Goal: Task Accomplishment & Management: Manage account settings

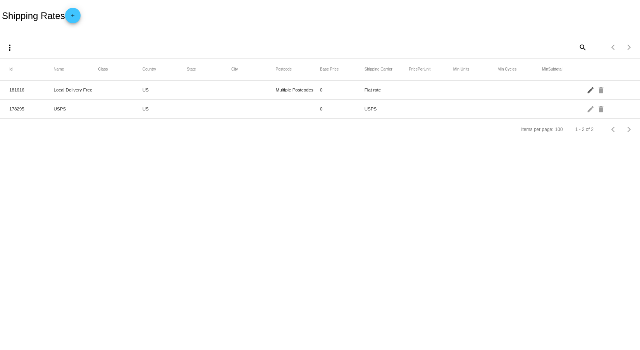
click at [590, 90] on mat-icon "edit" at bounding box center [590, 90] width 9 height 12
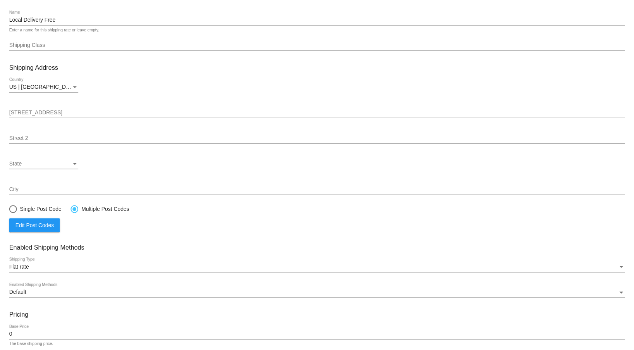
scroll to position [91, 0]
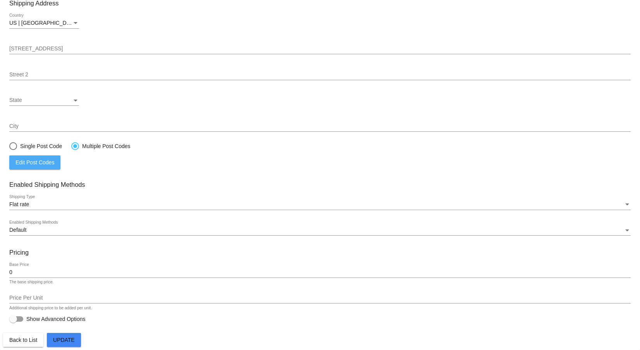
click at [38, 161] on span "Edit Post Codes" at bounding box center [34, 162] width 39 height 6
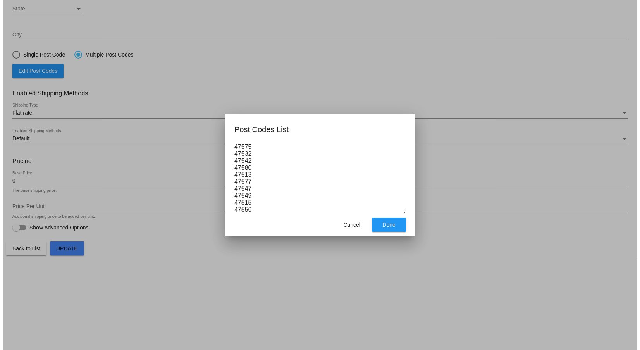
scroll to position [96, 0]
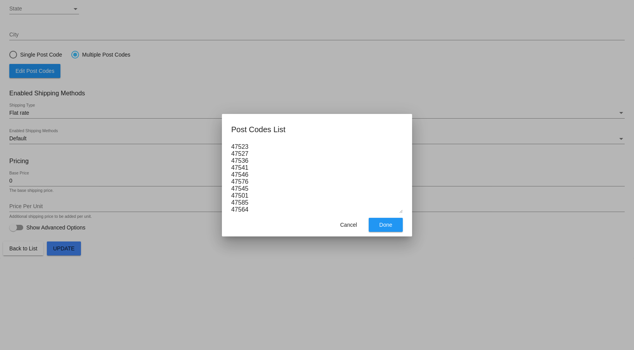
drag, startPoint x: 251, startPoint y: 213, endPoint x: 227, endPoint y: 209, distance: 24.2
click at [227, 209] on mat-dialog-container "Post Codes List 47575 47532 47542 47580 47513 47577 47547 47549 47515 47556 475…" at bounding box center [317, 175] width 190 height 122
drag, startPoint x: 349, startPoint y: 225, endPoint x: 345, endPoint y: 226, distance: 4.2
click at [348, 225] on span "Cancel" at bounding box center [348, 224] width 17 height 6
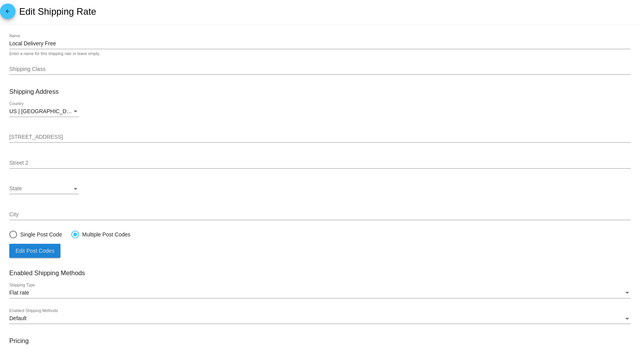
scroll to position [0, 0]
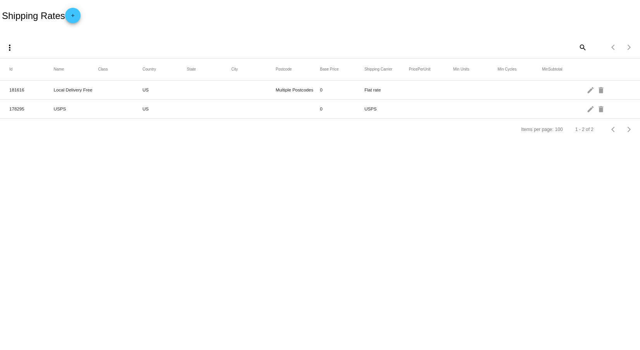
click at [589, 89] on mat-icon "edit" at bounding box center [590, 90] width 9 height 12
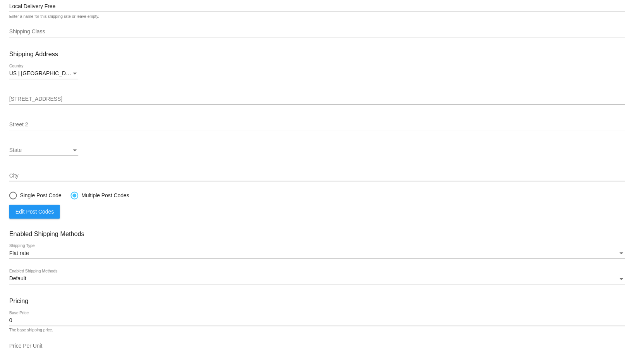
scroll to position [91, 0]
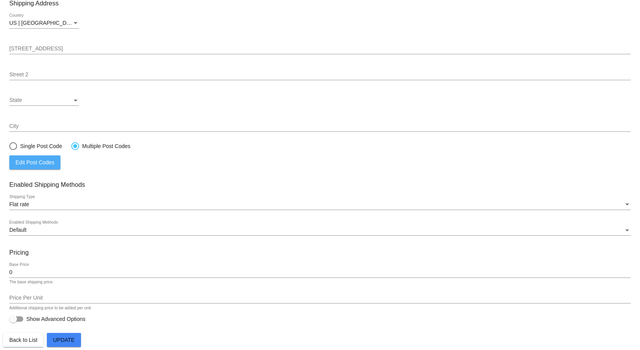
click at [46, 162] on span "Edit Post Codes" at bounding box center [34, 162] width 39 height 6
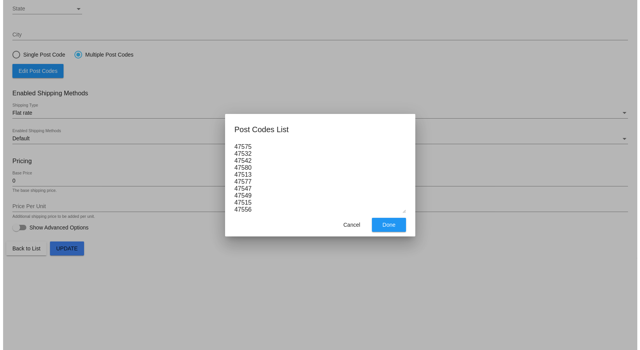
scroll to position [96, 0]
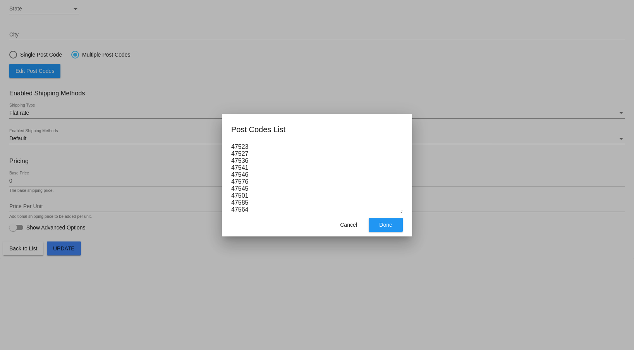
drag, startPoint x: 251, startPoint y: 209, endPoint x: 225, endPoint y: 209, distance: 25.2
click at [225, 209] on mat-dialog-container "Post Codes List 47575 47532 47542 47580 47513 47577 47547 47549 47515 47556 475…" at bounding box center [317, 175] width 190 height 122
click at [353, 224] on span "Cancel" at bounding box center [348, 224] width 17 height 6
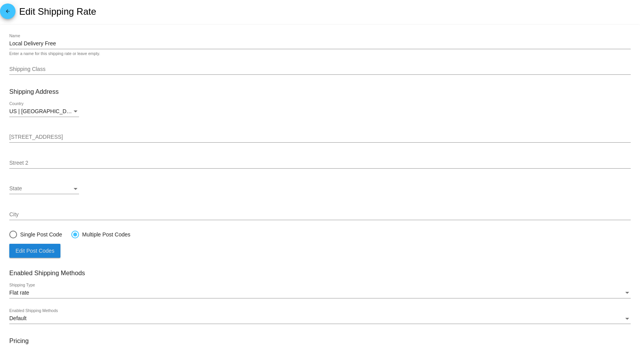
scroll to position [0, 0]
click at [8, 13] on mat-icon "arrow_back" at bounding box center [7, 14] width 9 height 9
